Goal: Navigation & Orientation: Understand site structure

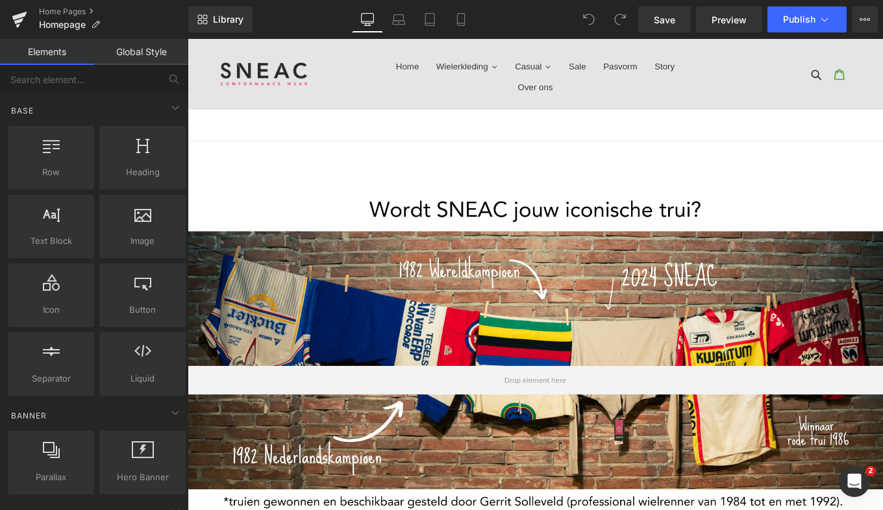
click at [282, 73] on img at bounding box center [273, 78] width 101 height 36
click at [226, 18] on span "Library" at bounding box center [228, 20] width 31 height 12
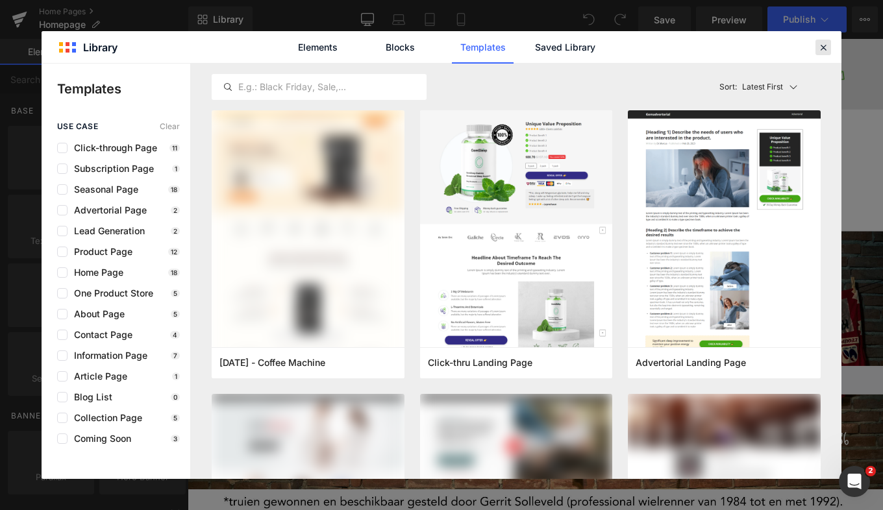
click at [819, 48] on icon at bounding box center [823, 48] width 12 height 12
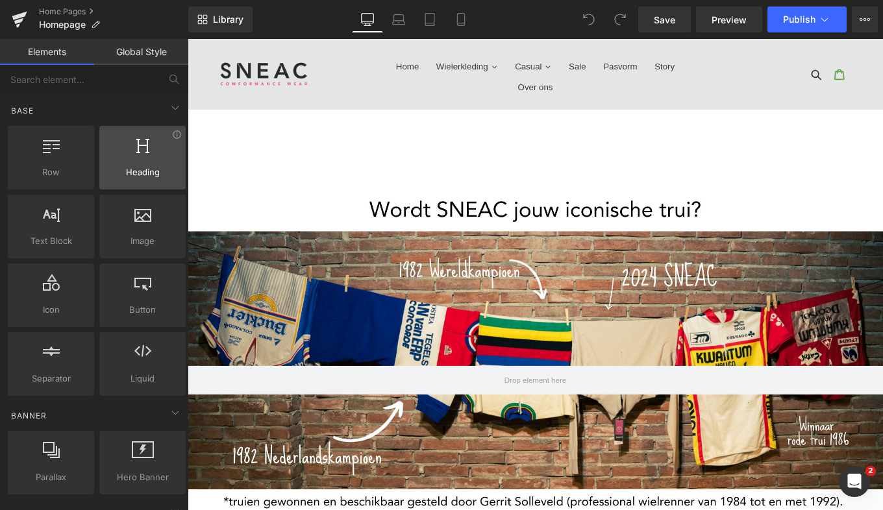
click at [129, 164] on div at bounding box center [142, 150] width 79 height 29
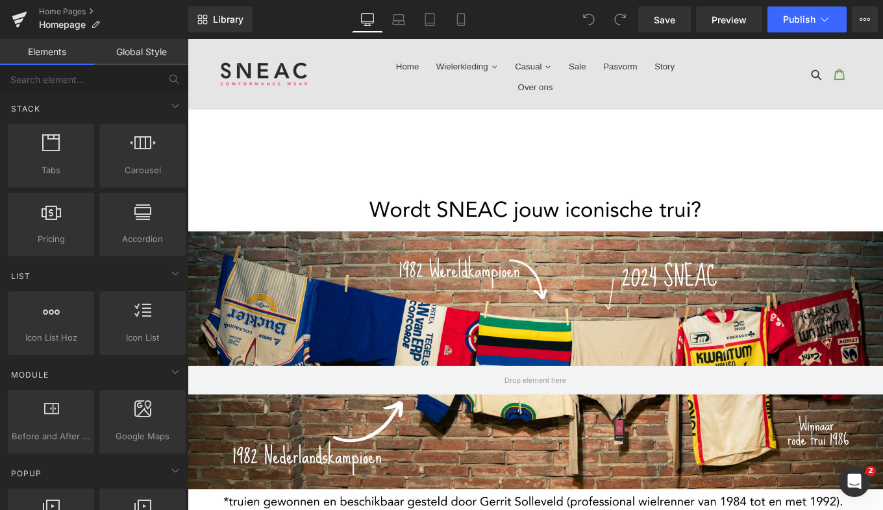
scroll to position [409, 0]
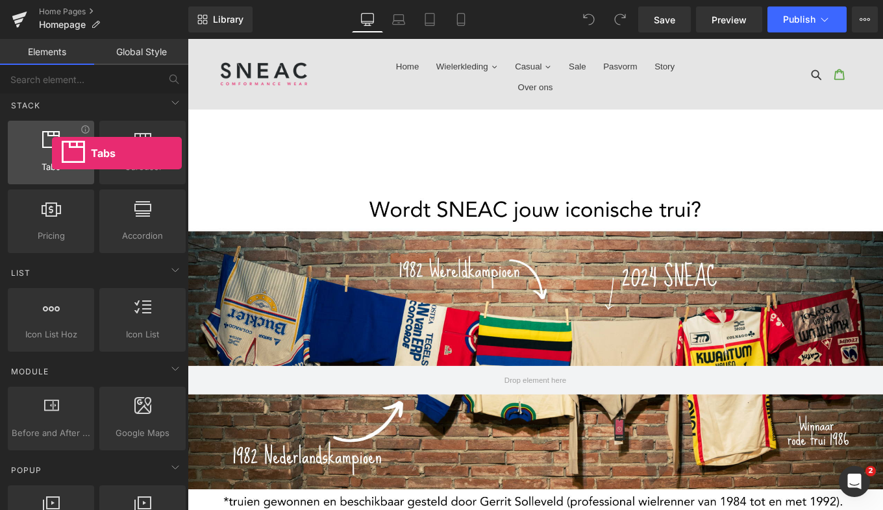
click at [52, 153] on div at bounding box center [51, 145] width 79 height 29
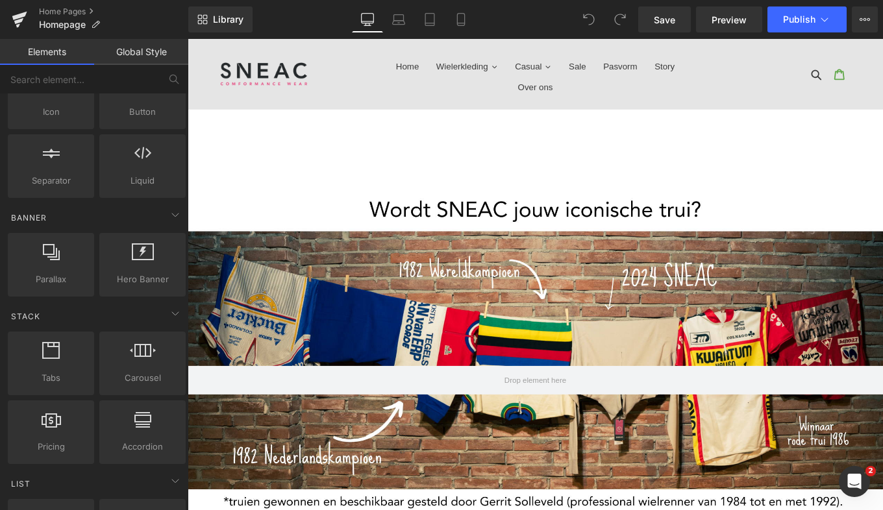
scroll to position [0, 0]
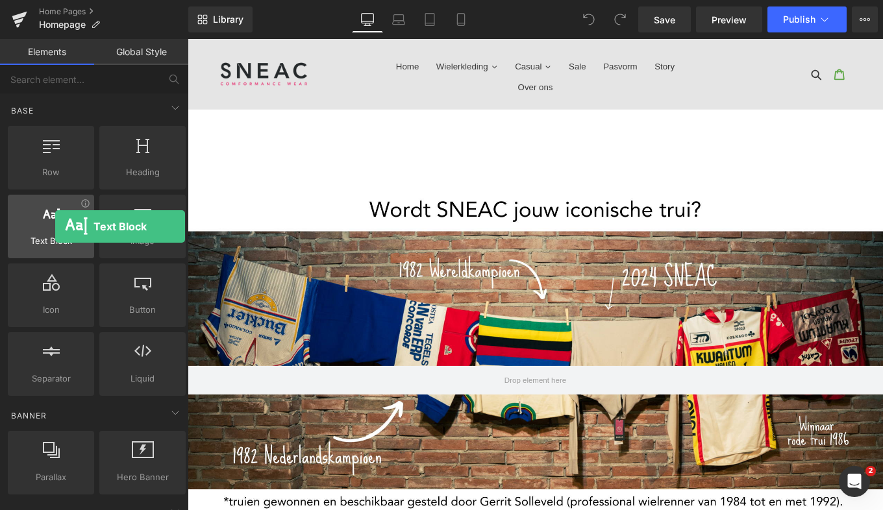
click at [55, 226] on div at bounding box center [51, 219] width 79 height 29
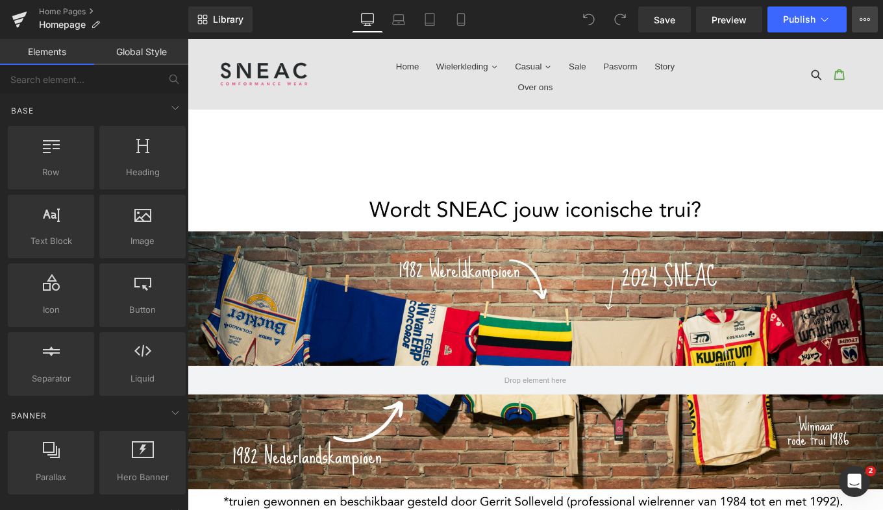
click at [867, 21] on icon at bounding box center [864, 19] width 10 height 10
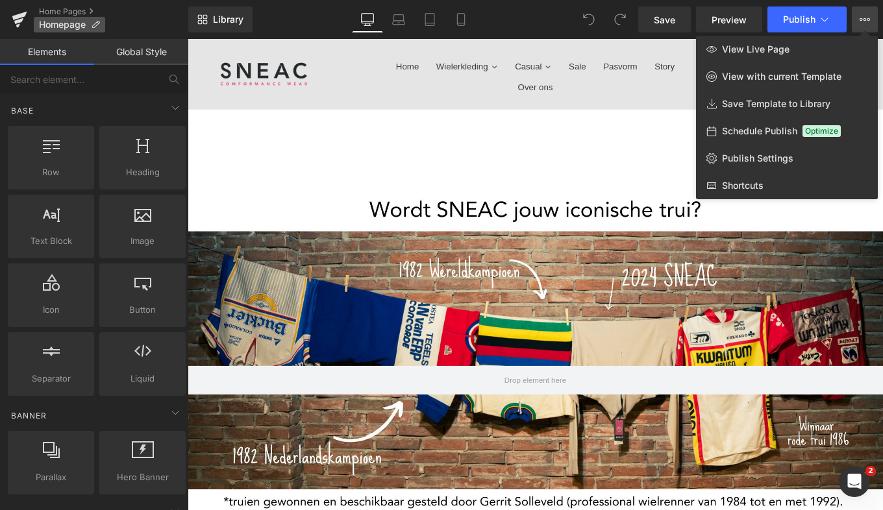
click at [72, 23] on span "Homepage" at bounding box center [62, 24] width 47 height 10
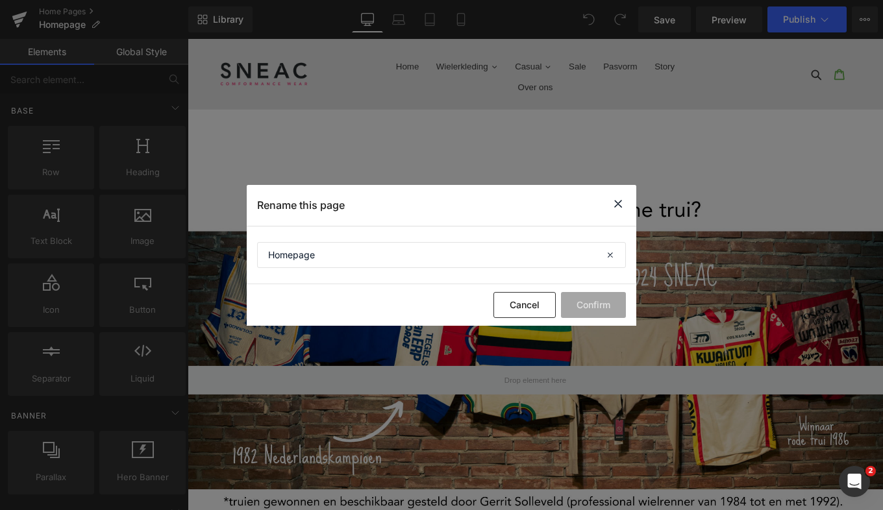
click at [615, 205] on icon at bounding box center [618, 204] width 16 height 16
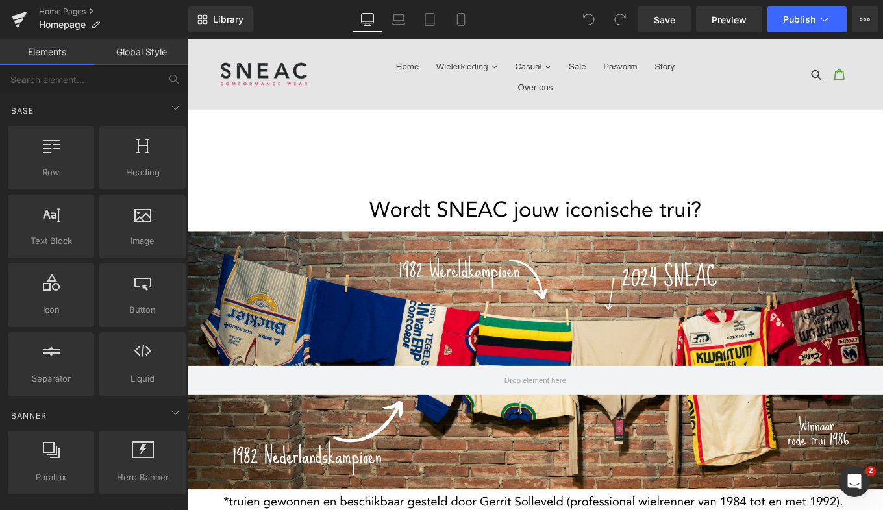
click at [153, 56] on link "Global Style" at bounding box center [141, 52] width 94 height 26
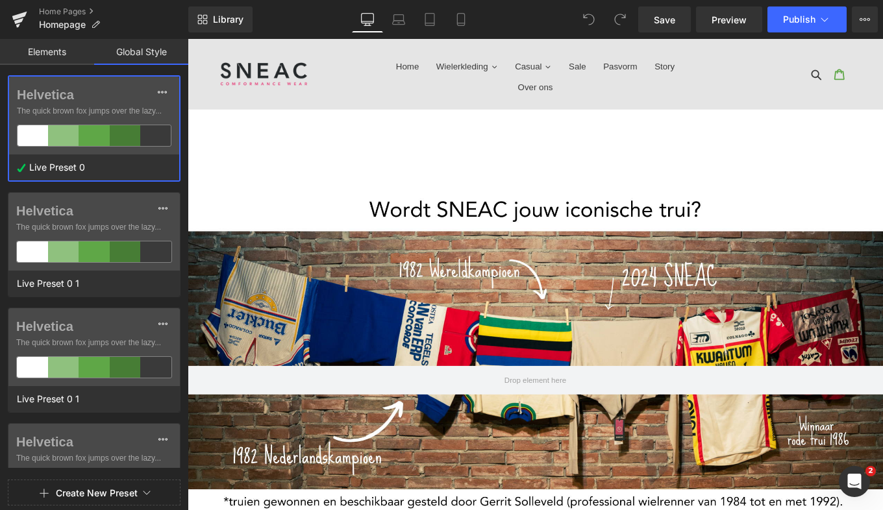
click at [44, 50] on link "Elements" at bounding box center [47, 52] width 94 height 26
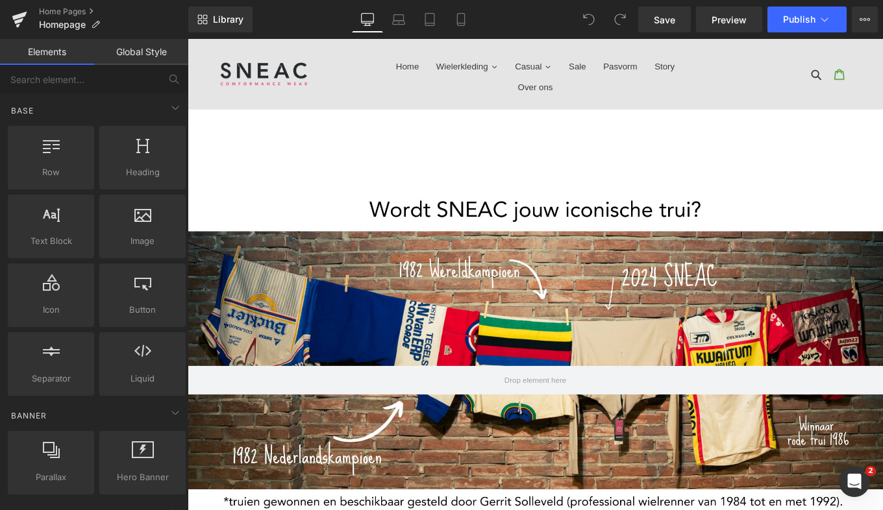
drag, startPoint x: 293, startPoint y: 77, endPoint x: 267, endPoint y: 184, distance: 109.4
click at [267, 184] on div "Hero Banner 391px" at bounding box center [580, 401] width 785 height 495
